Goal: Task Accomplishment & Management: Complete application form

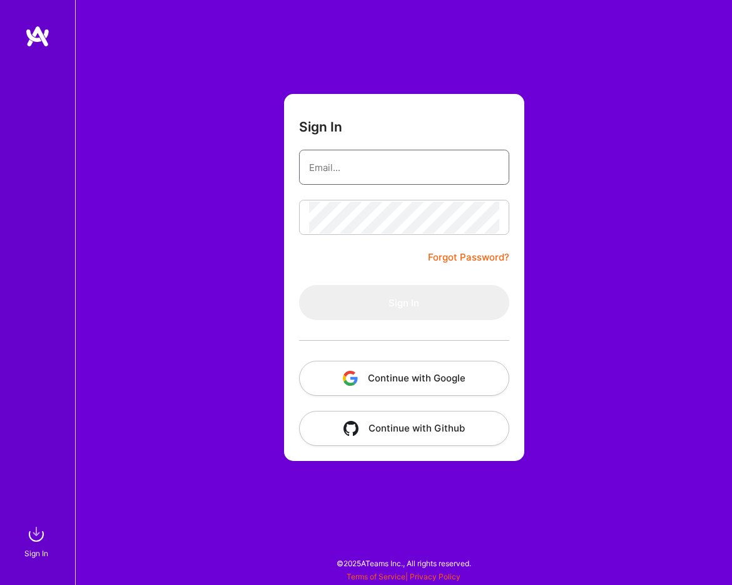
type input "[PERSON_NAME][EMAIL_ADDRESS][PERSON_NAME][DOMAIN_NAME]"
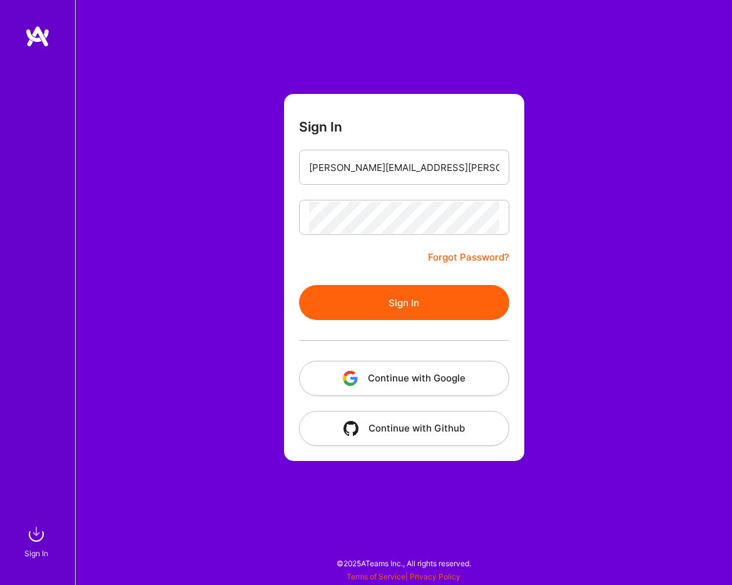
click at [429, 304] on button "Sign In" at bounding box center [404, 302] width 210 height 35
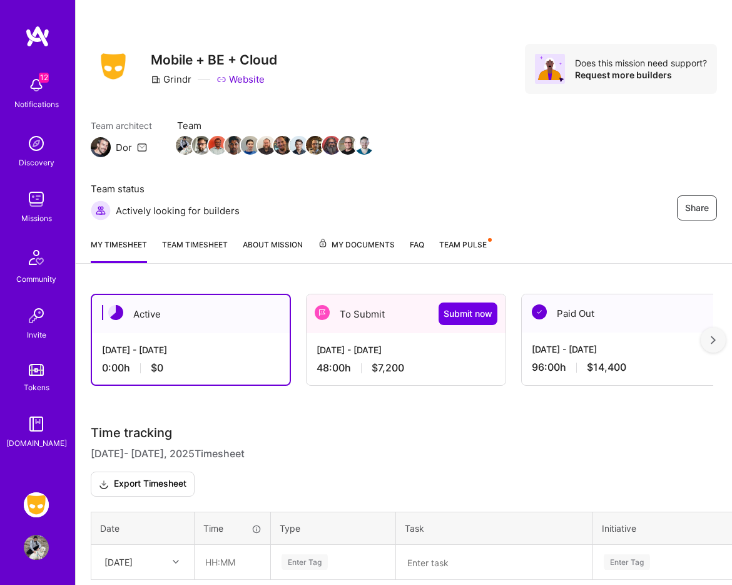
click at [402, 371] on span "$7,200" at bounding box center [388, 367] width 33 height 13
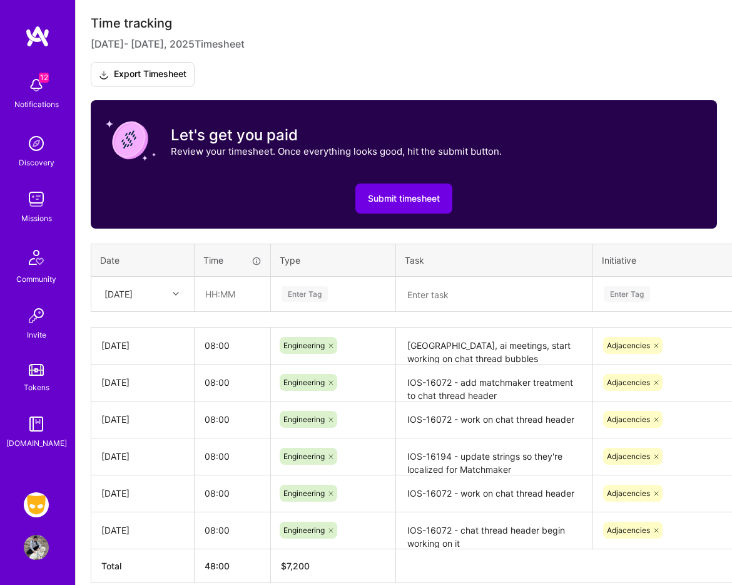
scroll to position [469, 0]
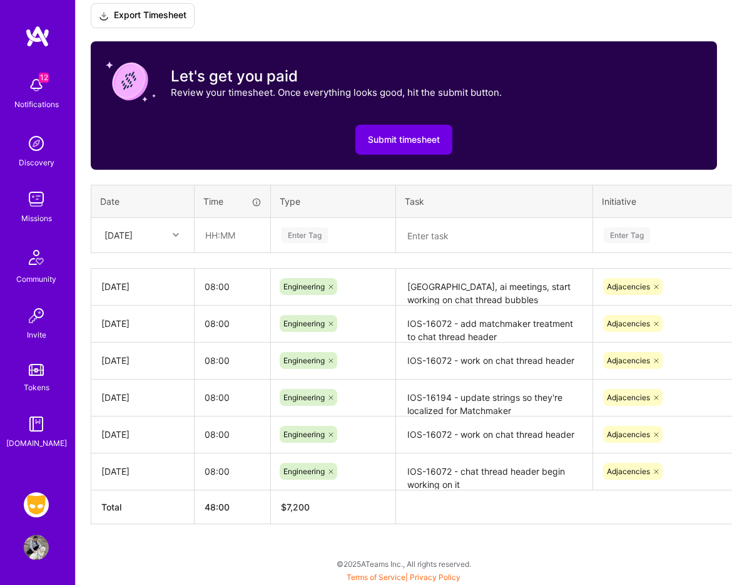
click at [176, 235] on icon at bounding box center [176, 235] width 6 height 6
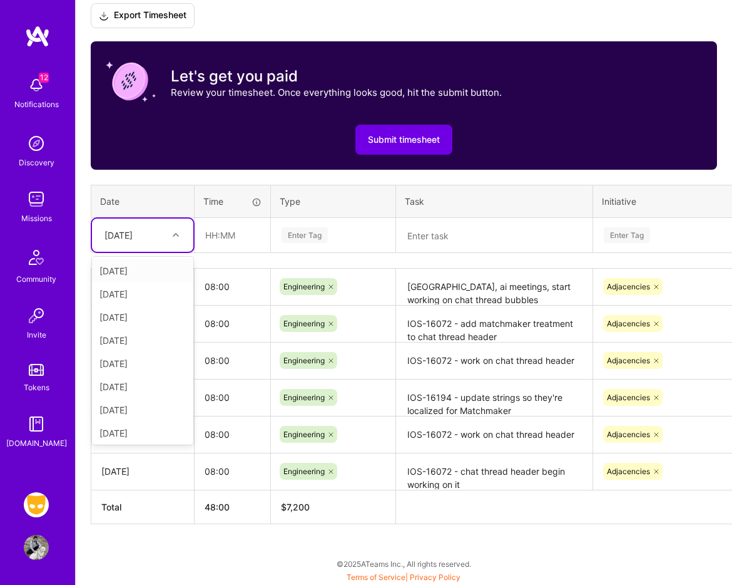
click at [176, 235] on icon at bounding box center [176, 235] width 6 height 6
click at [183, 234] on div at bounding box center [177, 235] width 19 height 16
click at [137, 430] on div "[DATE]" at bounding box center [142, 430] width 101 height 23
click at [245, 230] on input "text" at bounding box center [232, 234] width 74 height 33
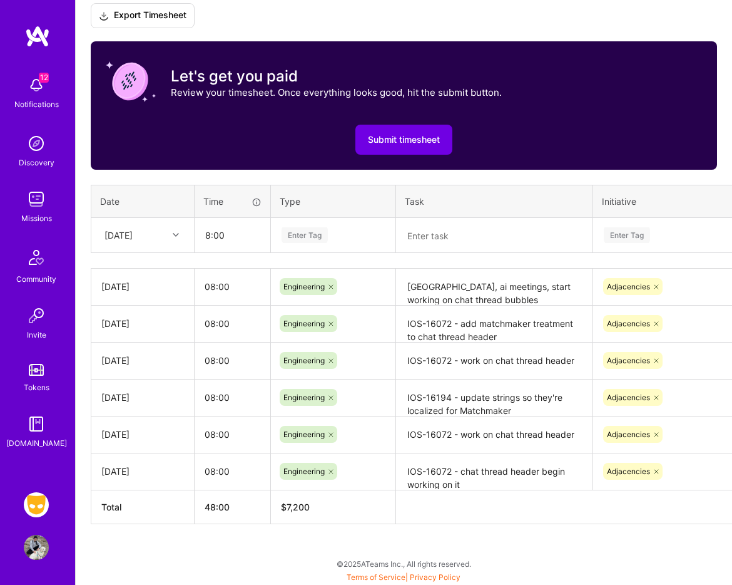
type input "08:00"
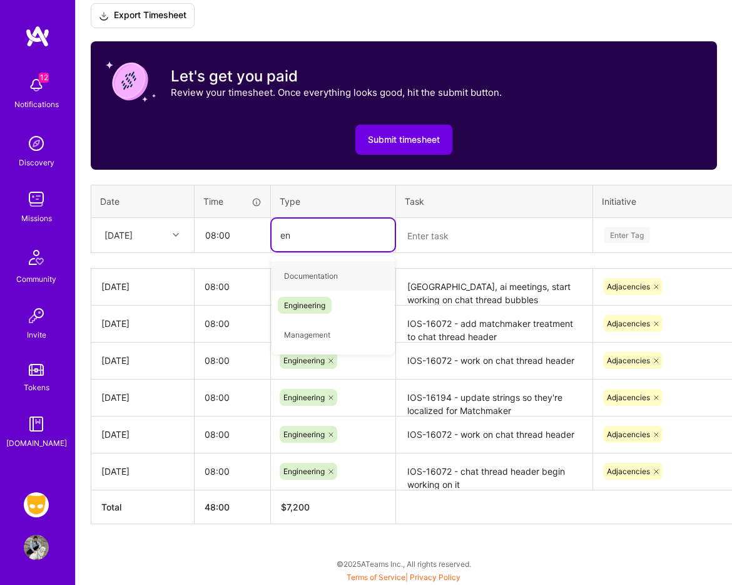
type input "eng"
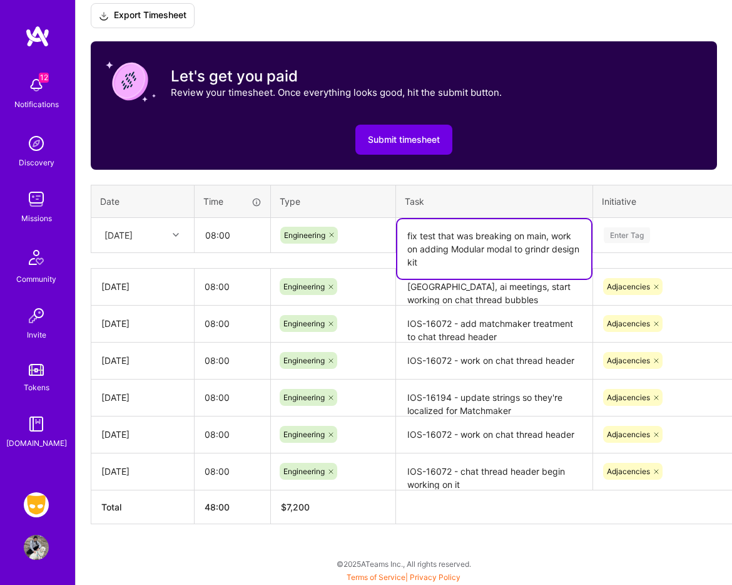
type textarea "fix test that was breaking on main, work on adding Modular modal to grindr desi…"
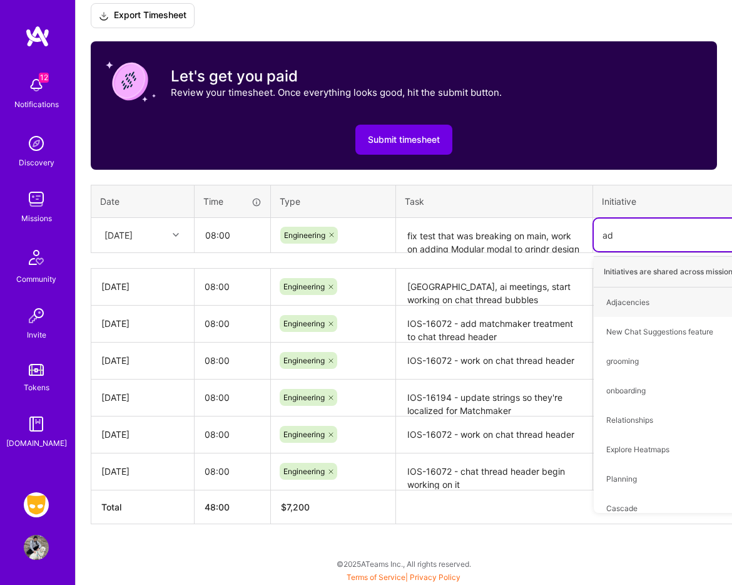
type input "adj"
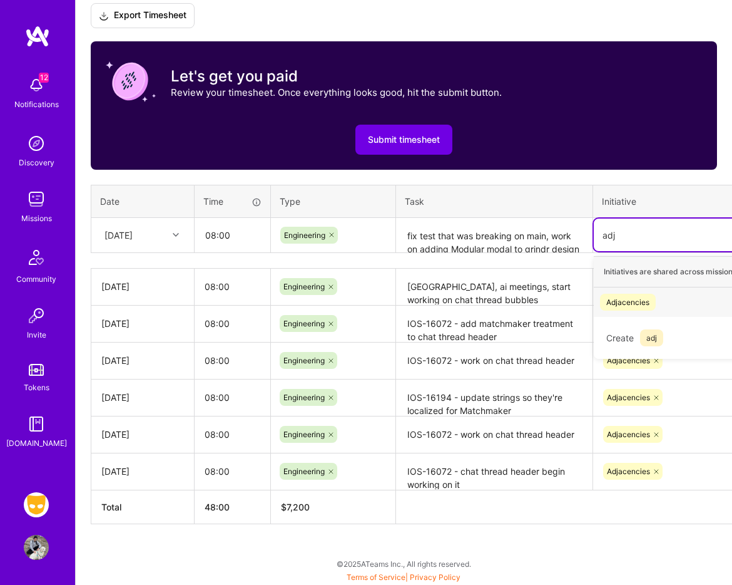
click at [643, 300] on div "Adjacencies" at bounding box center [627, 301] width 43 height 13
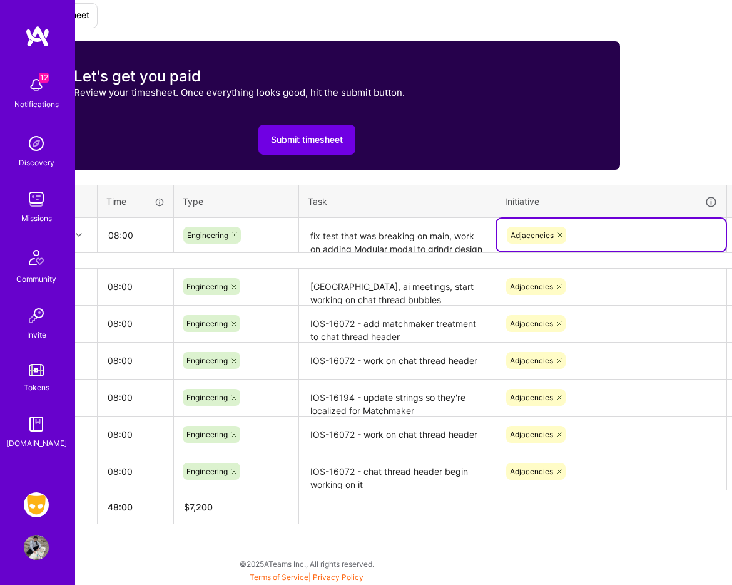
scroll to position [469, 134]
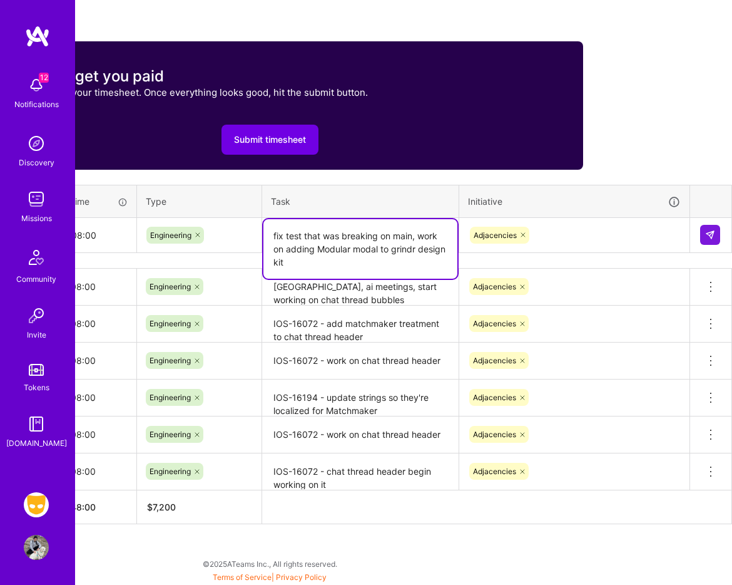
click at [303, 244] on textarea "fix test that was breaking on main, work on adding Modular modal to grindr desi…" at bounding box center [360, 248] width 194 height 59
click at [397, 244] on textarea "fix test that was breaking on main, work on improving Modular modal to grindr d…" at bounding box center [360, 248] width 194 height 59
type textarea "fix test that was breaking on main, work on improving Modular modal in grindr d…"
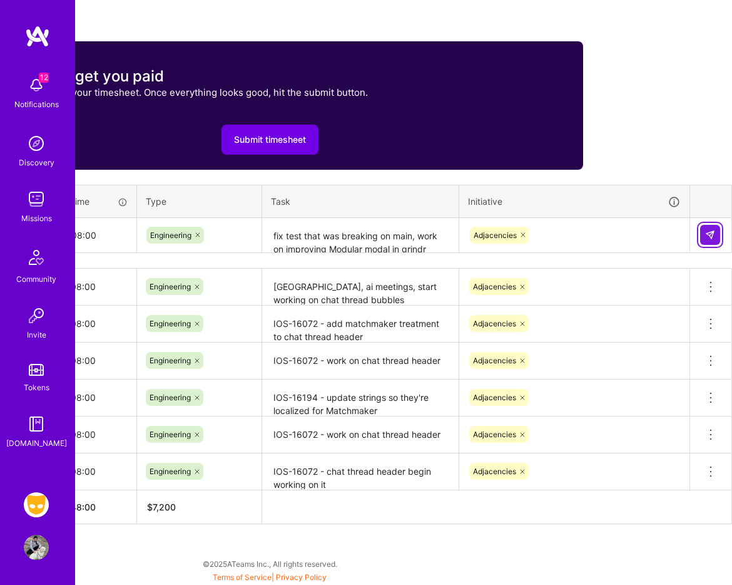
click at [712, 232] on img at bounding box center [710, 235] width 10 height 10
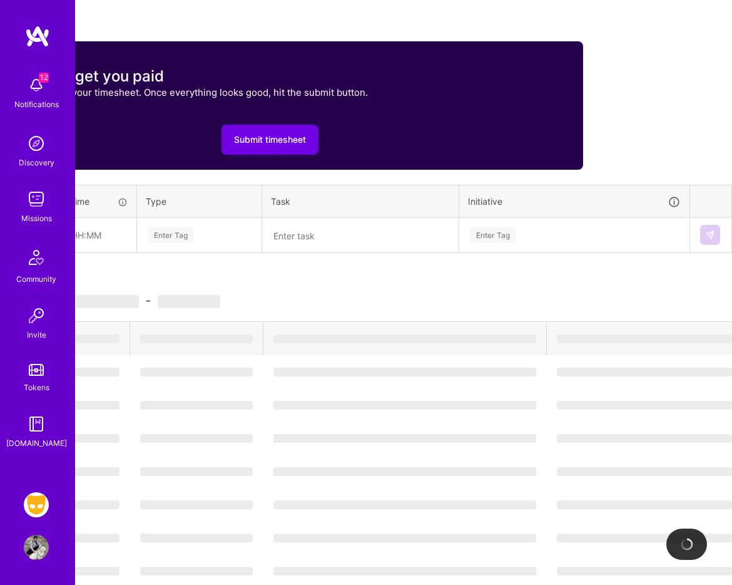
scroll to position [469, 0]
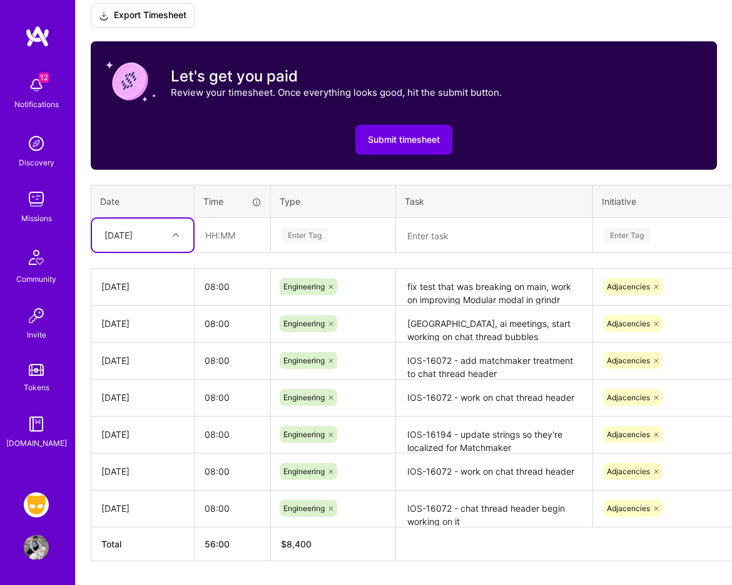
click at [150, 238] on div "[DATE]" at bounding box center [132, 235] width 69 height 21
click at [143, 427] on div "[DATE]" at bounding box center [142, 430] width 101 height 23
click at [230, 235] on input "text" at bounding box center [232, 234] width 74 height 33
type input "08:00"
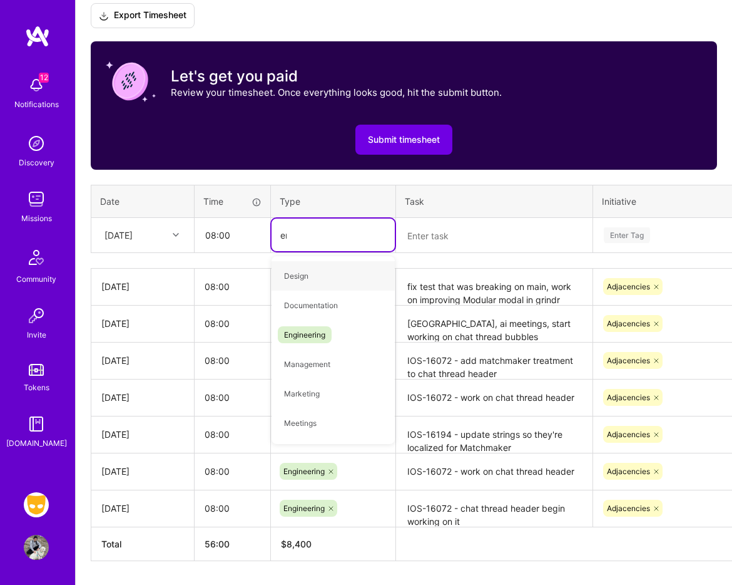
type input "eng"
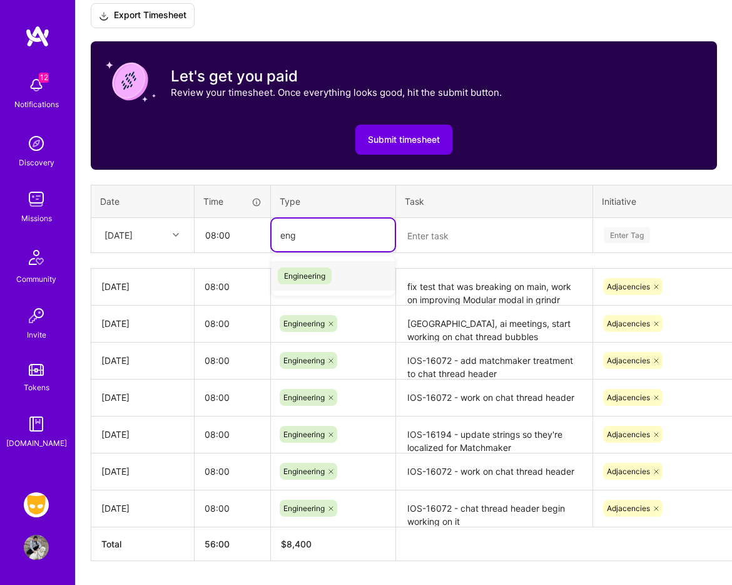
drag, startPoint x: 323, startPoint y: 266, endPoint x: 315, endPoint y: 267, distance: 8.2
click at [323, 266] on div "Engineering" at bounding box center [333, 275] width 123 height 29
click at [432, 238] on textarea at bounding box center [494, 235] width 194 height 33
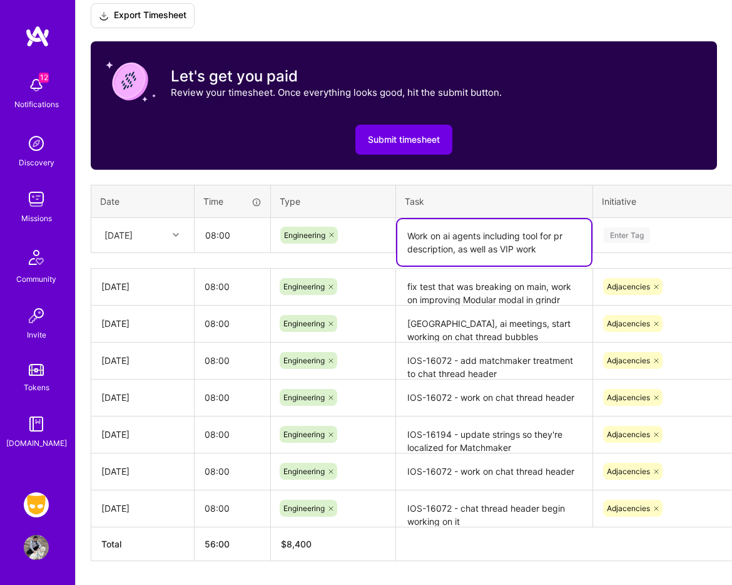
type textarea "Work on ai agents including tool for pr description, as well as VIP work"
click at [660, 232] on div "Enter Tag" at bounding box center [709, 235] width 212 height 16
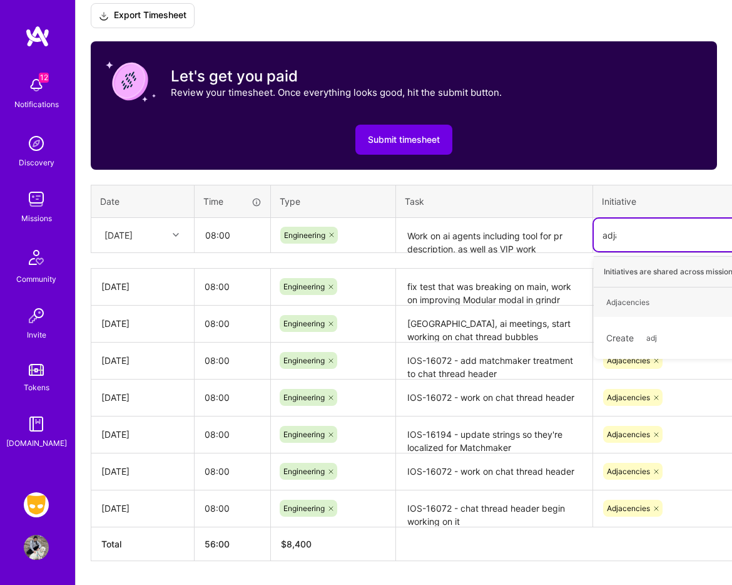
type input "adjac"
click at [649, 313] on div "Adjacencies Hide" at bounding box center [708, 301] width 229 height 29
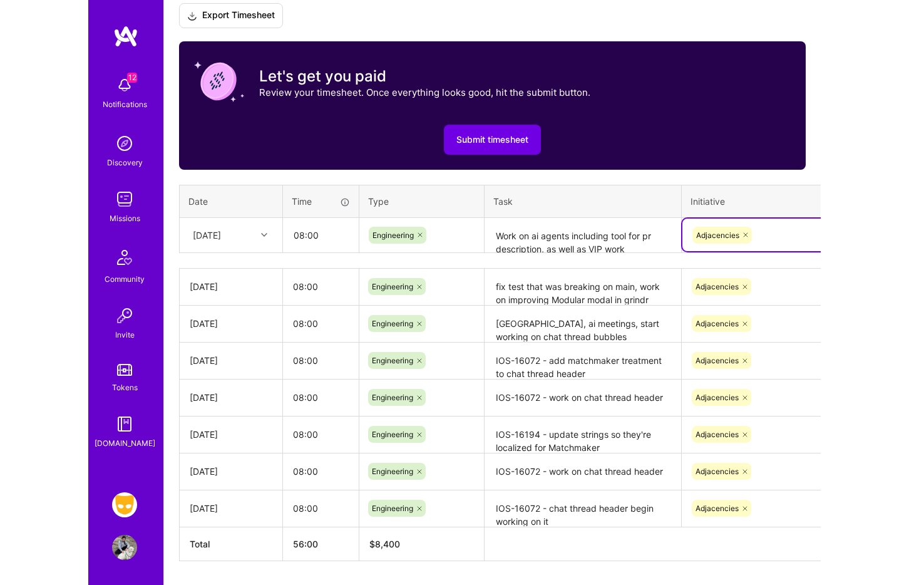
scroll to position [350, 0]
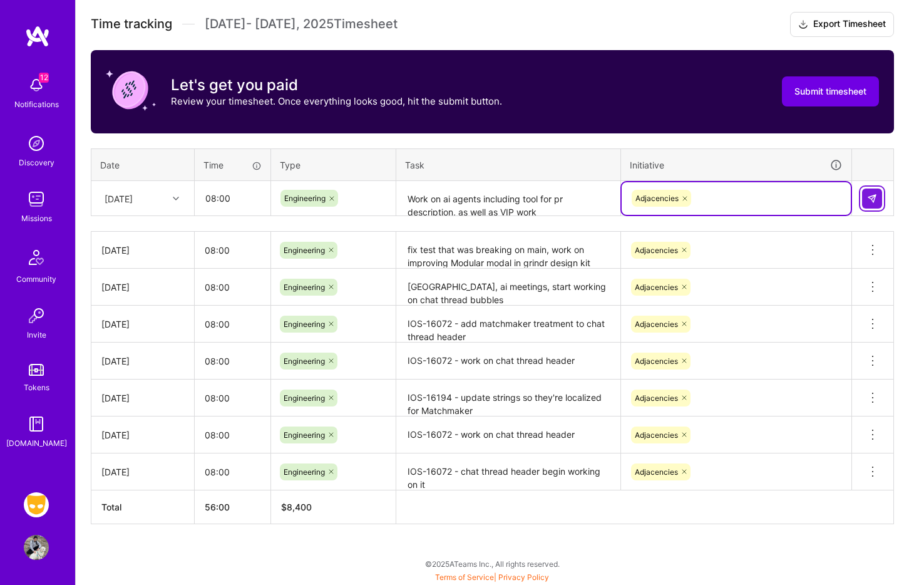
click at [732, 196] on button at bounding box center [872, 198] width 20 height 20
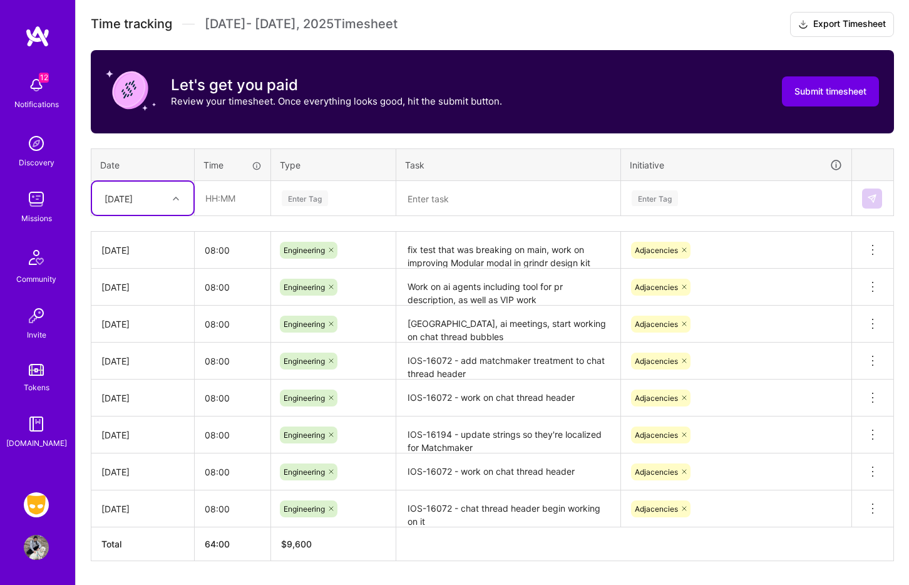
click at [172, 198] on div at bounding box center [177, 198] width 19 height 16
click at [138, 367] on div "[DATE]" at bounding box center [142, 370] width 101 height 23
click at [232, 200] on input "text" at bounding box center [232, 198] width 74 height 33
type input "08:00"
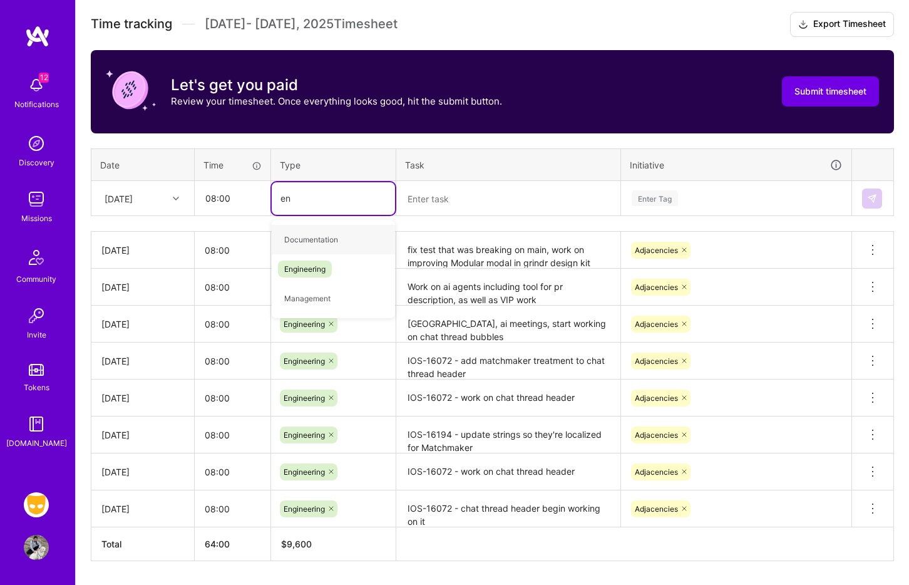
type input "eng"
click at [328, 238] on span "Engineering" at bounding box center [305, 239] width 54 height 17
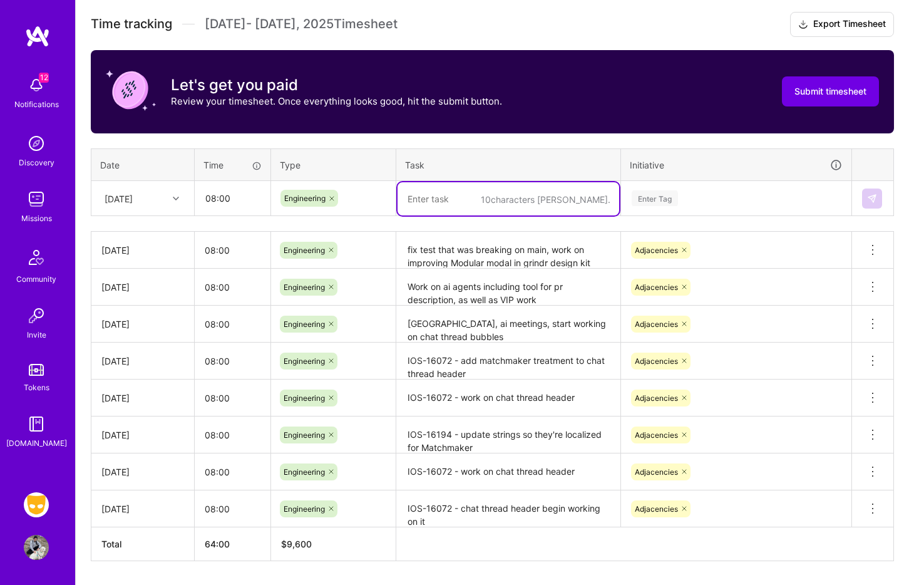
click at [458, 208] on textarea at bounding box center [508, 198] width 222 height 33
type textarea "IOS-16289 - migrate feature flag to new macro based approach"
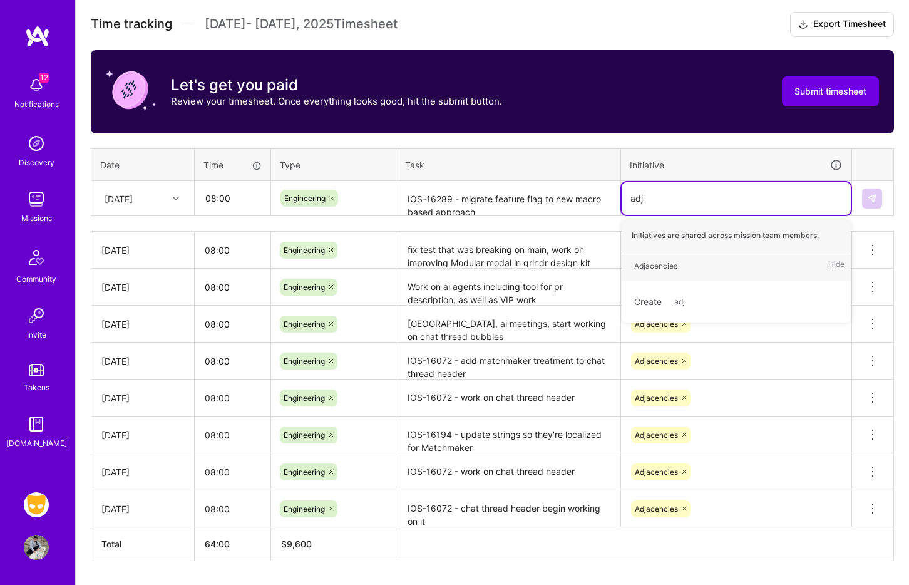
type input "adjac"
click at [668, 265] on div "Adjacencies" at bounding box center [655, 265] width 43 height 13
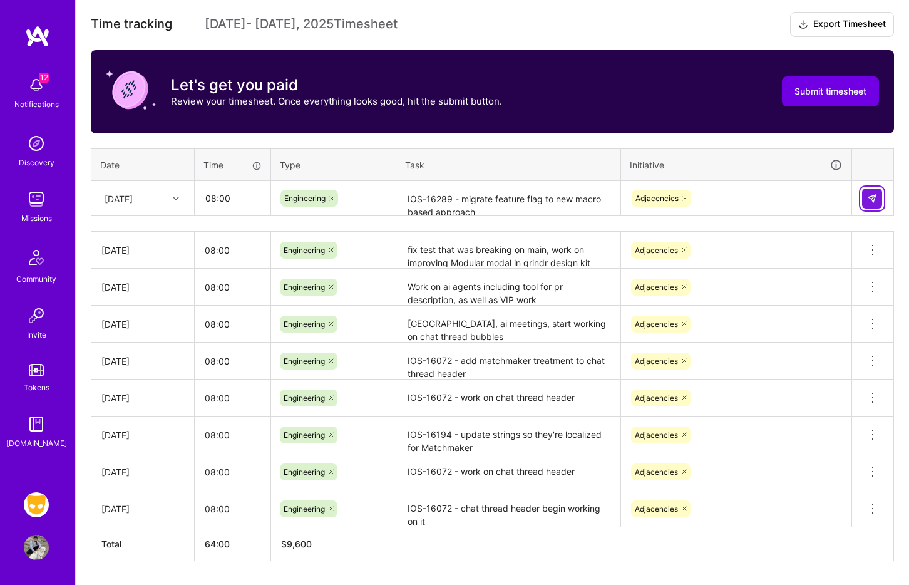
click at [732, 200] on img at bounding box center [872, 198] width 10 height 10
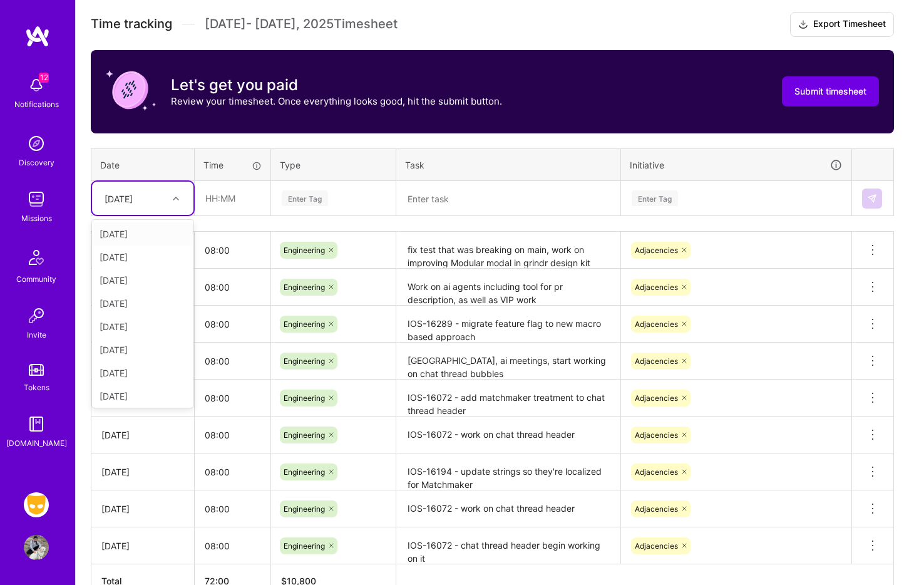
click at [168, 198] on div at bounding box center [177, 198] width 19 height 16
click at [150, 344] on div "[DATE]" at bounding box center [142, 346] width 101 height 23
click at [232, 202] on input "text" at bounding box center [232, 198] width 74 height 33
type input "08:00"
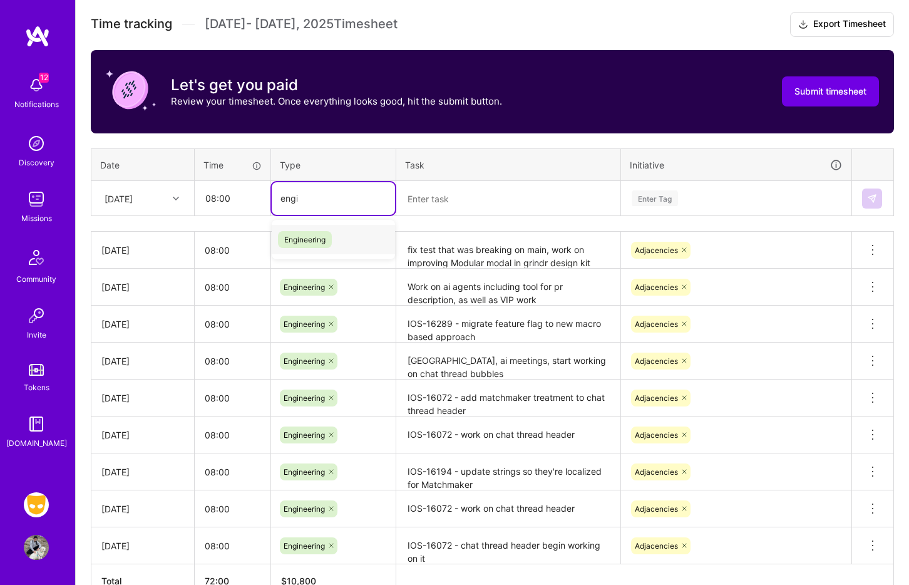
type input "engin"
click at [340, 236] on div "Engineering" at bounding box center [333, 239] width 123 height 29
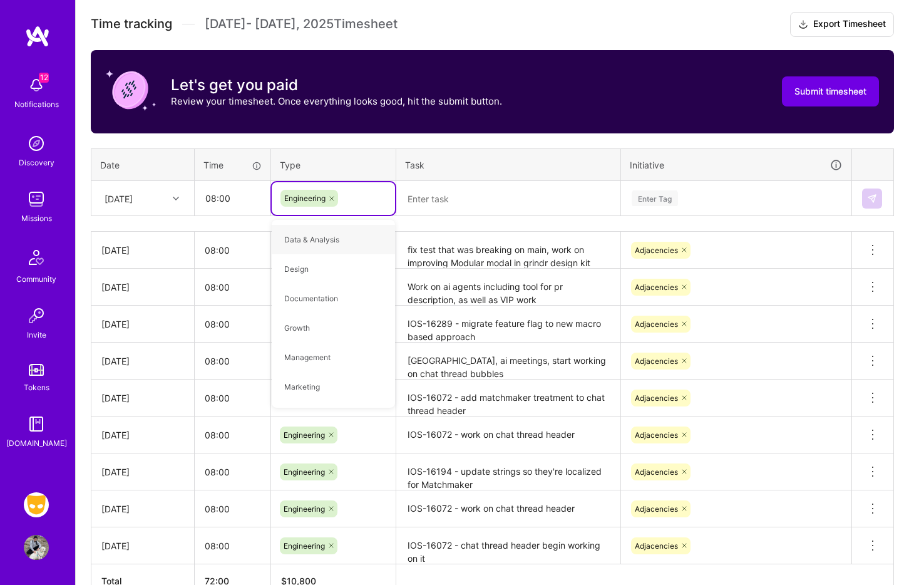
click at [452, 198] on textarea at bounding box center [508, 198] width 222 height 33
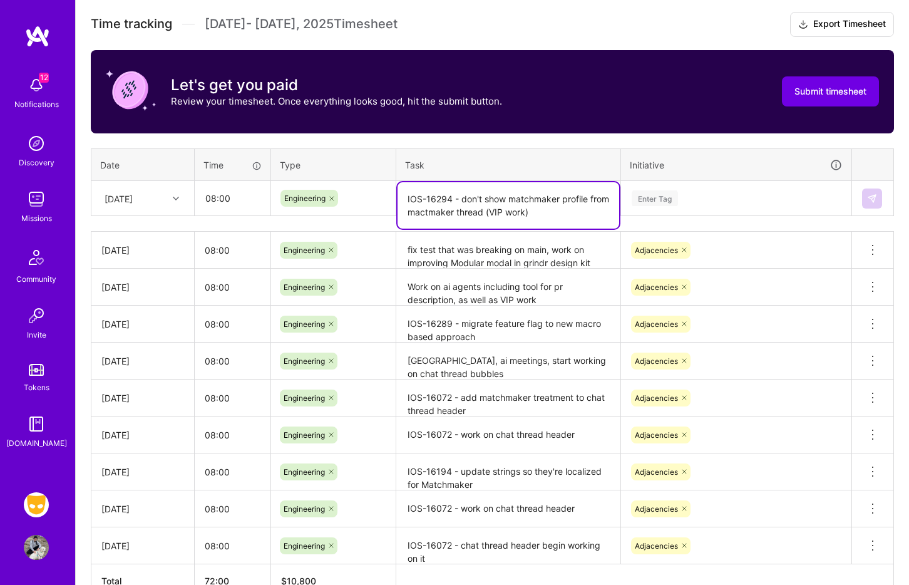
type textarea "IOS-16294 - don't show matchmaker profile from mactmaker thread (VIP work)"
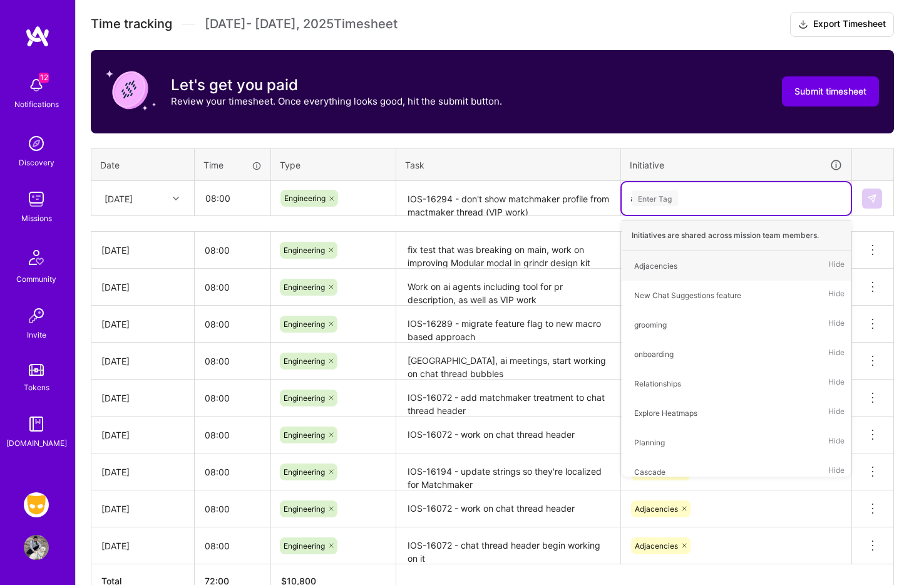
type input "adj"
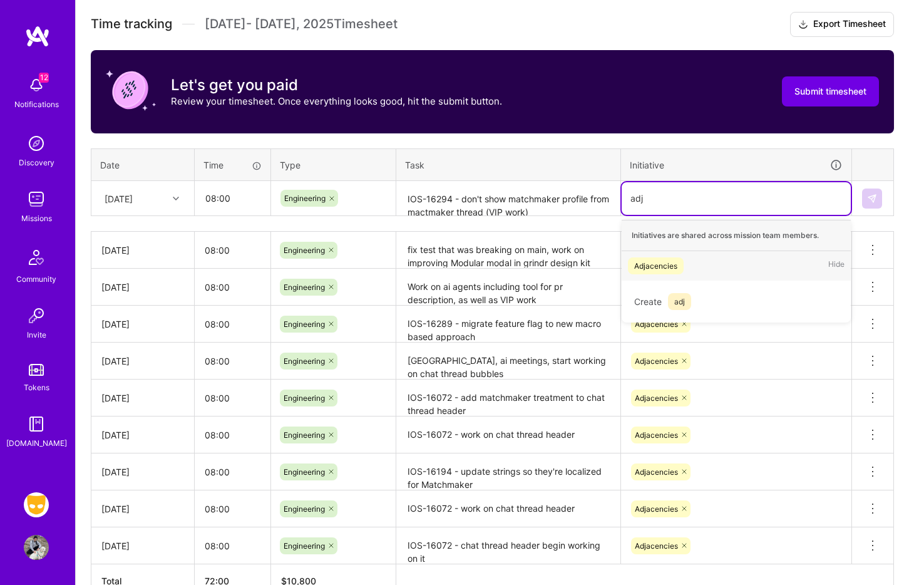
click at [724, 262] on div "Adjacencies Hide" at bounding box center [736, 265] width 229 height 29
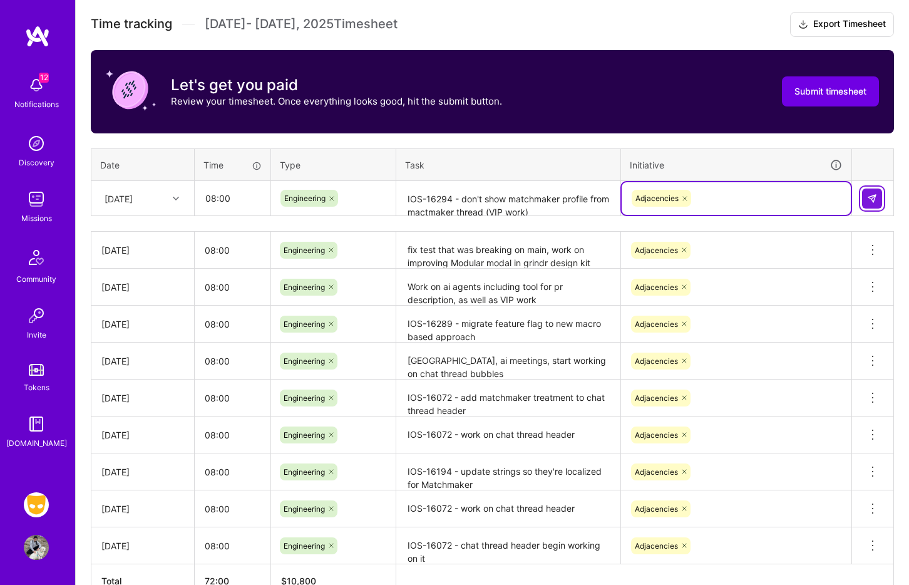
click at [732, 200] on button at bounding box center [872, 198] width 20 height 20
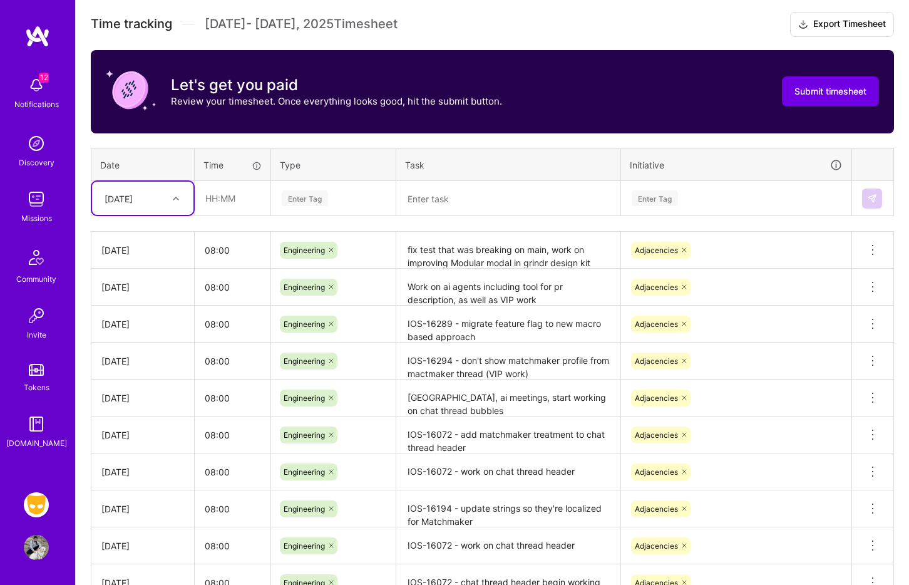
click at [171, 202] on div at bounding box center [177, 198] width 19 height 16
drag, startPoint x: 146, startPoint y: 322, endPoint x: 191, endPoint y: 279, distance: 62.4
click at [145, 322] on div "[DATE]" at bounding box center [142, 323] width 101 height 23
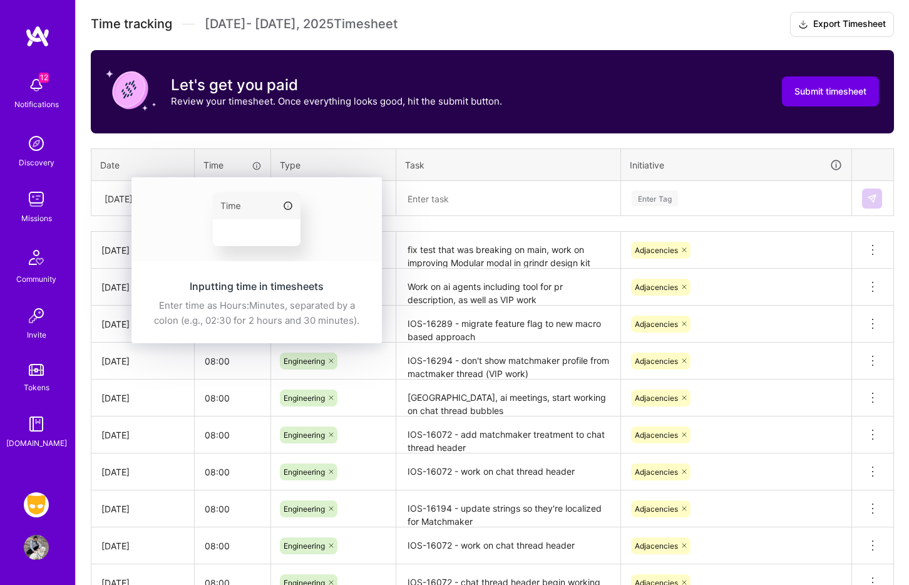
click at [277, 176] on th "Type" at bounding box center [333, 164] width 125 height 33
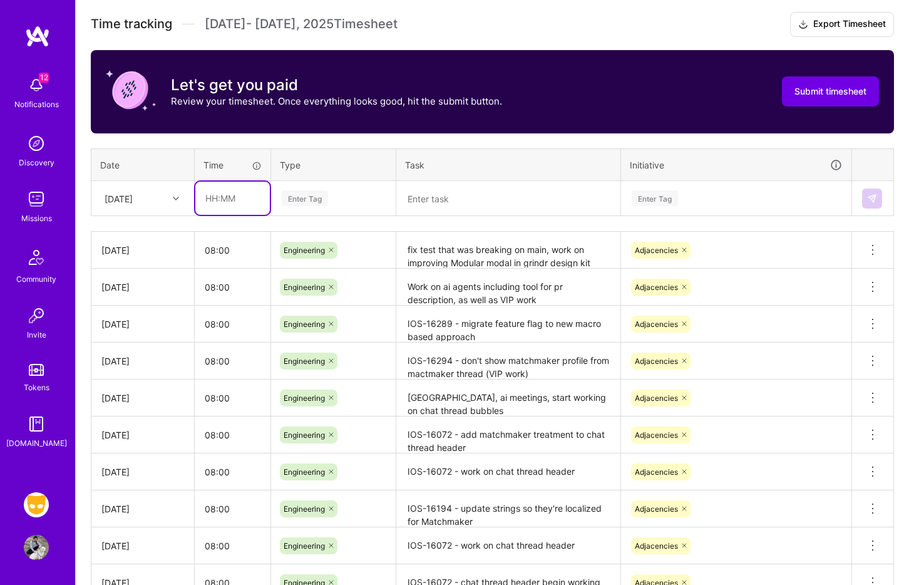
click at [218, 197] on input "text" at bounding box center [232, 198] width 74 height 33
type input "08:00"
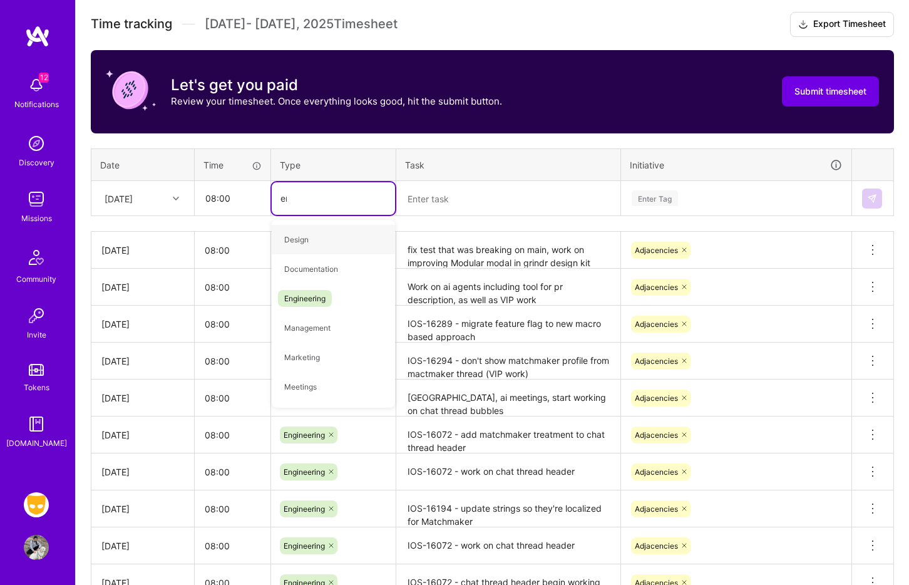
type input "eng"
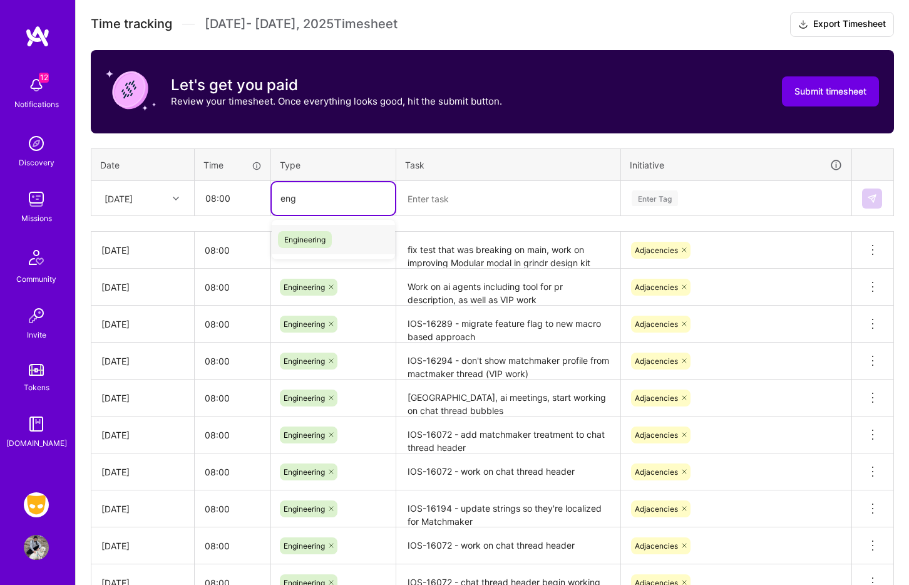
click at [325, 241] on span "Engineering" at bounding box center [305, 239] width 54 height 17
click at [437, 202] on textarea at bounding box center [508, 198] width 222 height 33
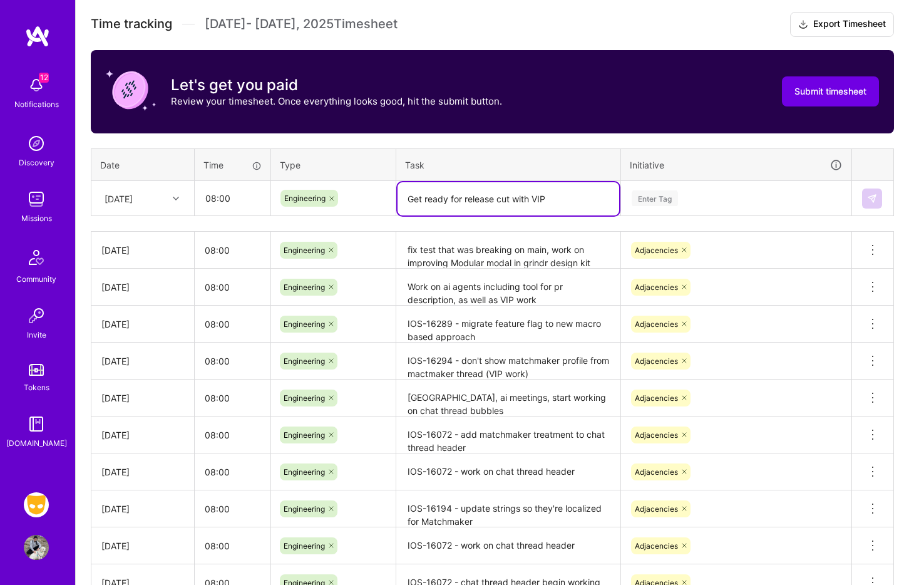
type textarea "Get ready for release cut with VIP"
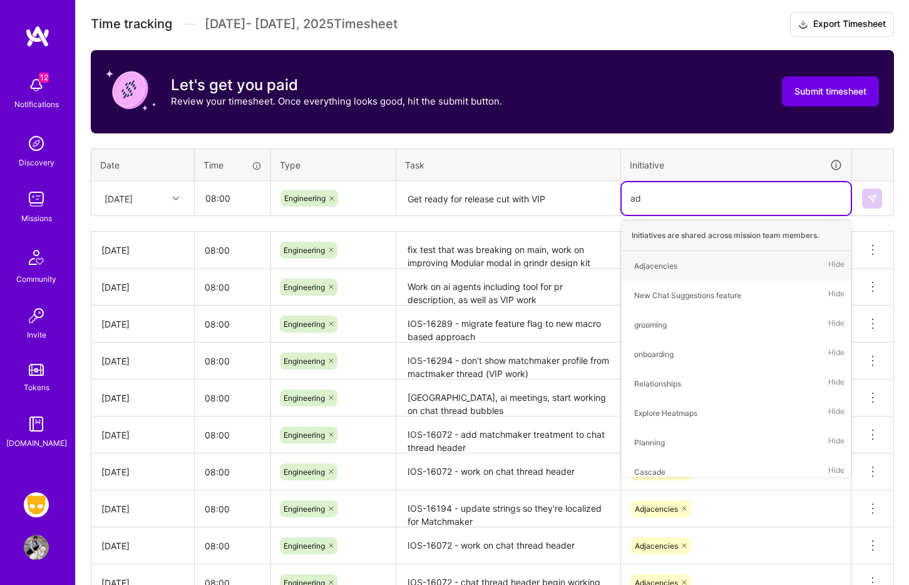
type input "adj"
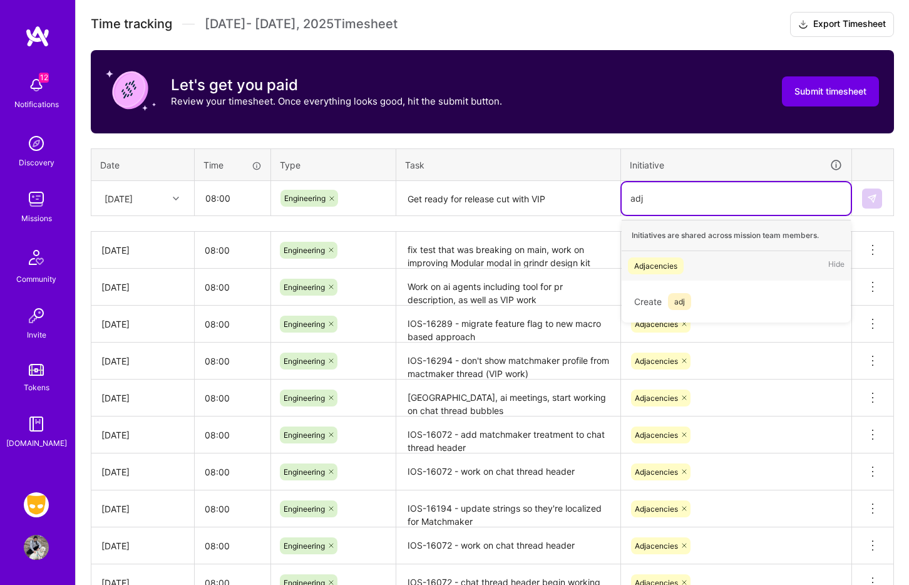
click at [715, 259] on div "Adjacencies Hide" at bounding box center [736, 265] width 229 height 29
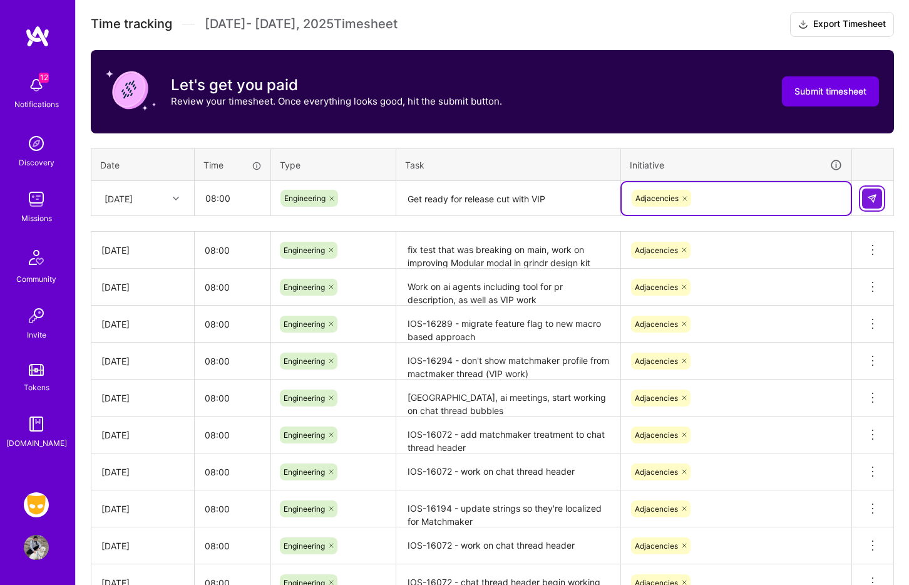
click at [732, 198] on img at bounding box center [872, 198] width 10 height 10
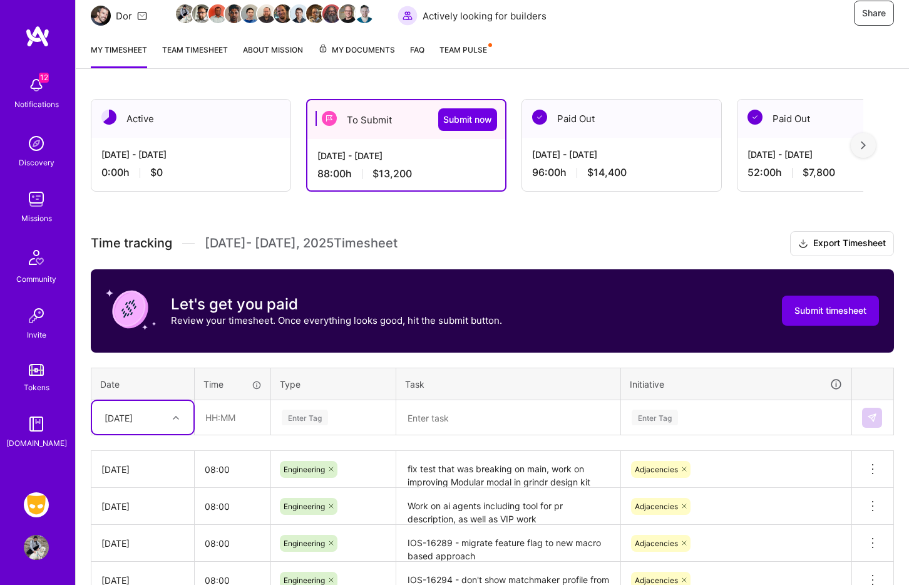
scroll to position [0, 0]
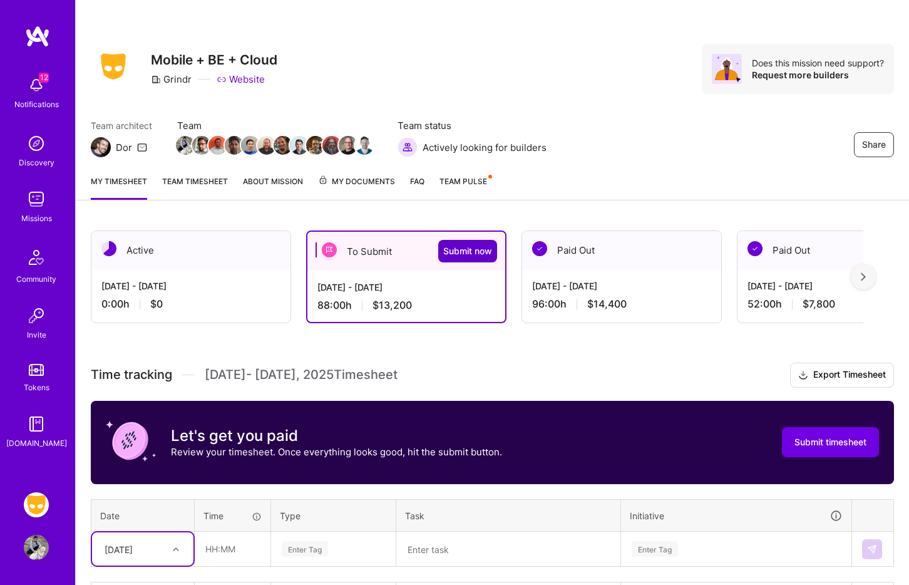
click at [475, 254] on span "Submit now" at bounding box center [467, 251] width 49 height 13
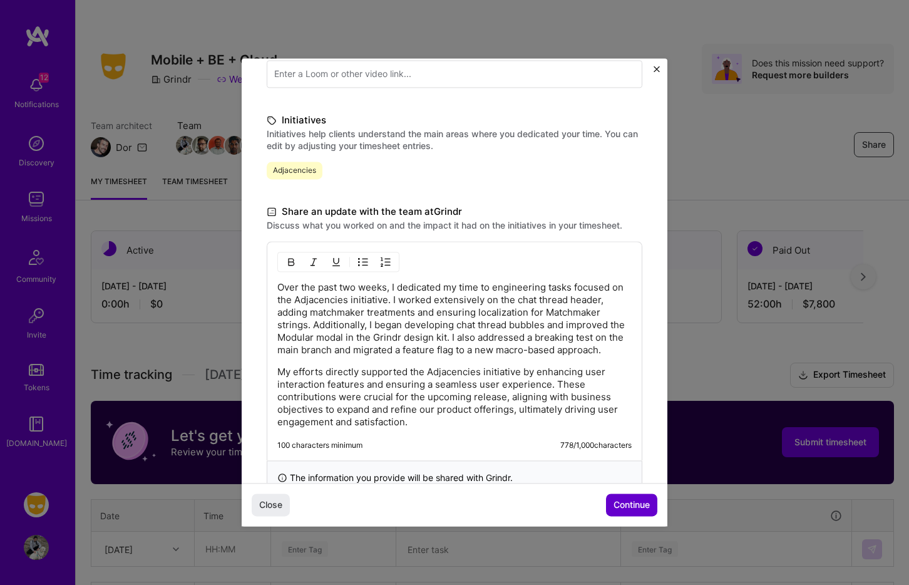
click at [633, 507] on span "Continue" at bounding box center [631, 505] width 36 height 13
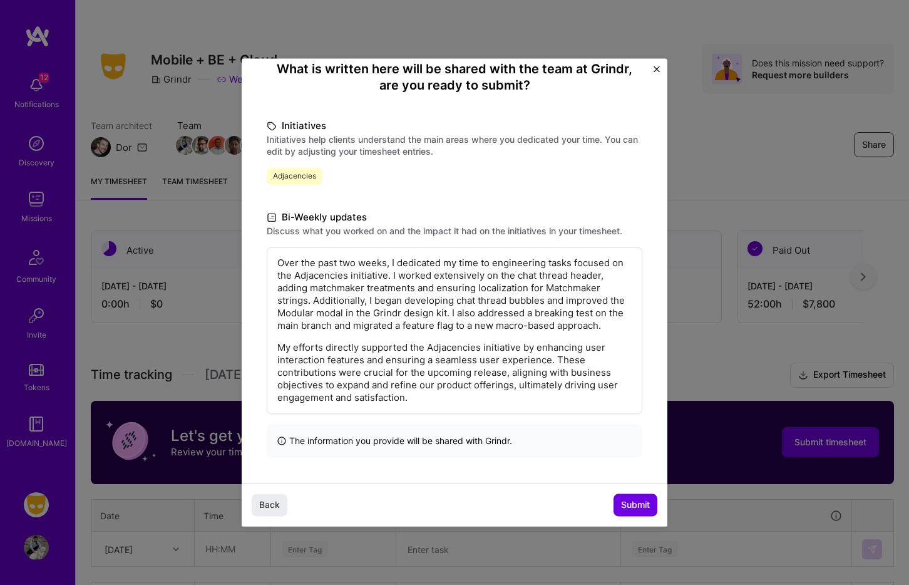
click at [654, 516] on div "Back Submit" at bounding box center [455, 504] width 426 height 43
click at [636, 508] on span "Submit" at bounding box center [635, 505] width 29 height 13
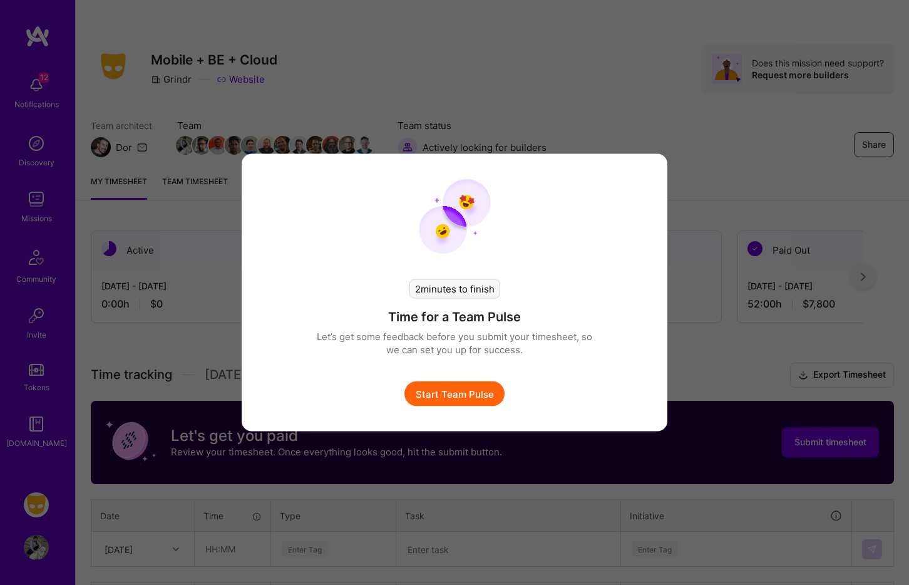
click at [471, 389] on button "Start Team Pulse" at bounding box center [454, 393] width 100 height 25
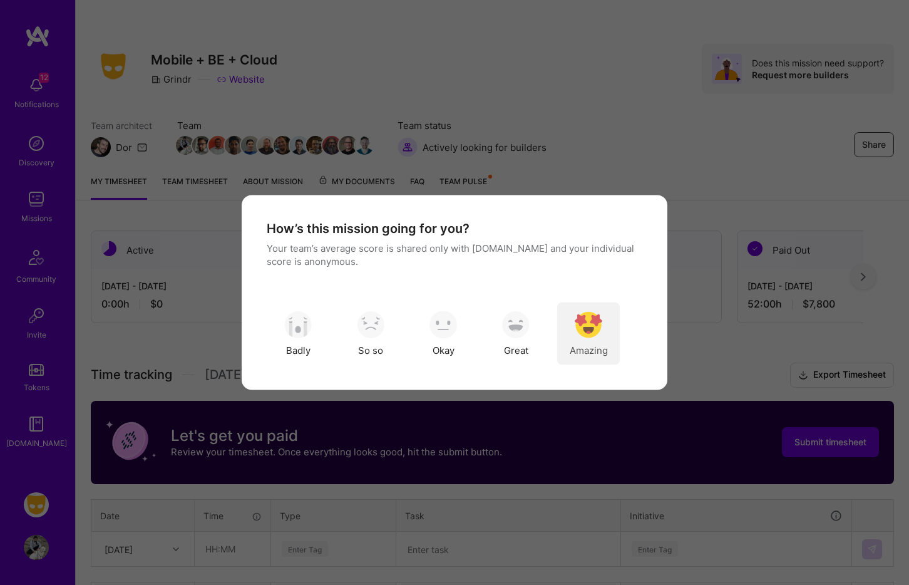
click at [585, 335] on img "modal" at bounding box center [589, 324] width 28 height 28
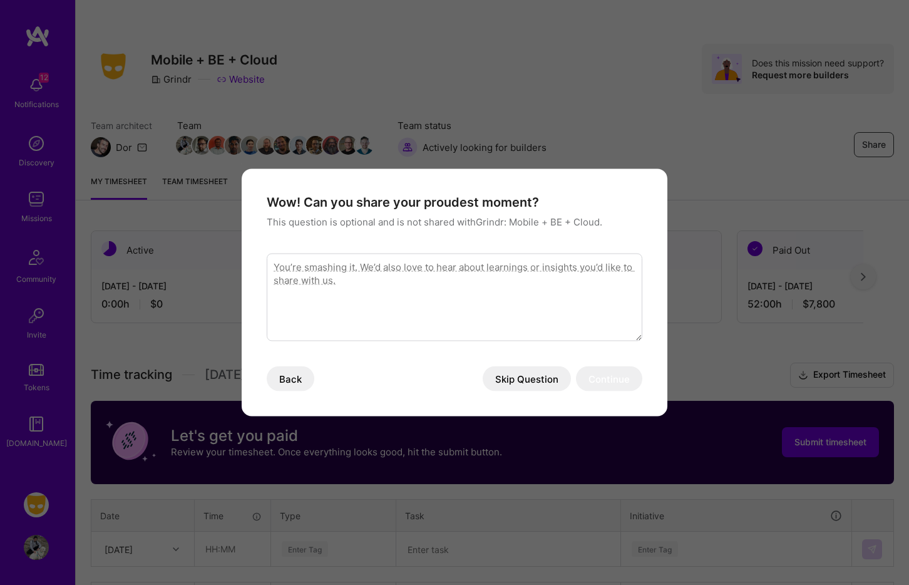
click at [517, 374] on button "Skip Question" at bounding box center [527, 378] width 88 height 25
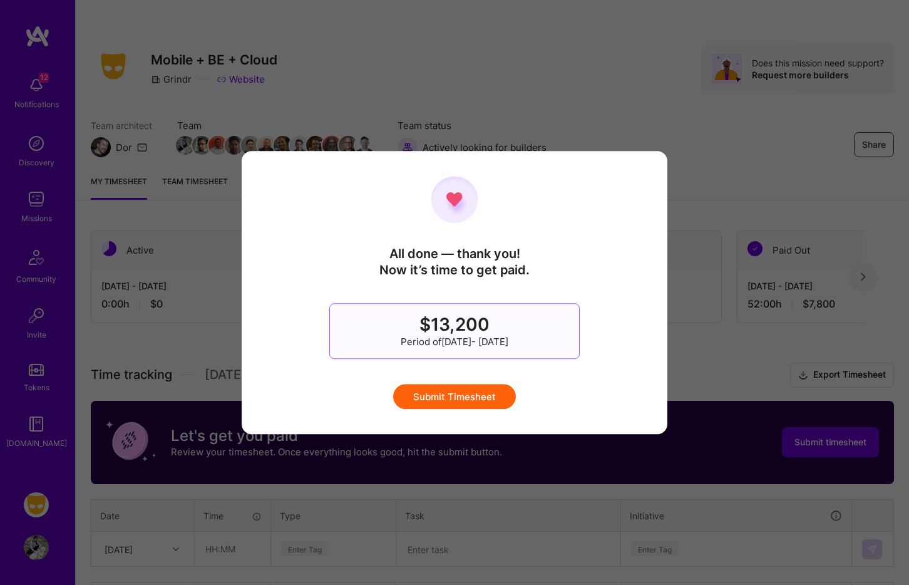
click at [489, 394] on button "Submit Timesheet" at bounding box center [454, 396] width 123 height 25
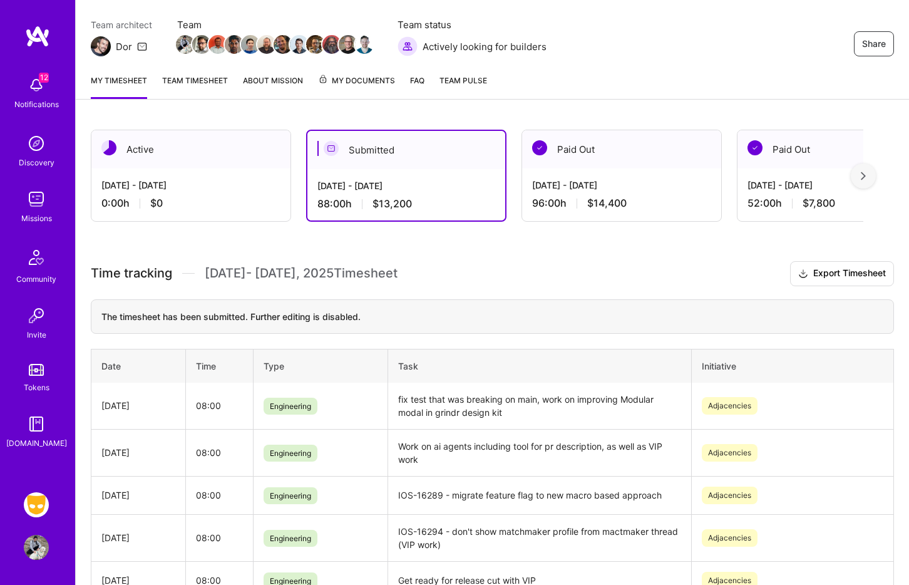
scroll to position [101, 0]
